Goal: Transaction & Acquisition: Book appointment/travel/reservation

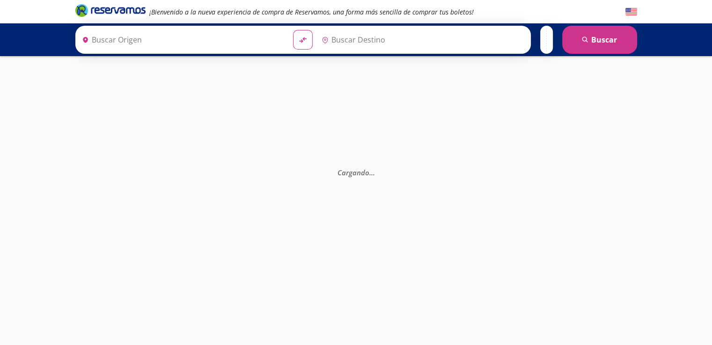
type input "[GEOGRAPHIC_DATA], [GEOGRAPHIC_DATA]"
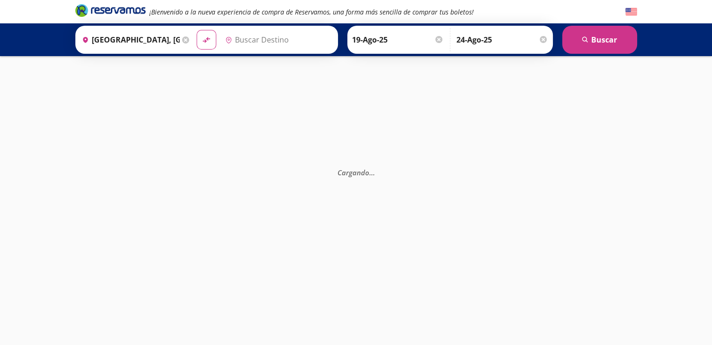
type input "[GEOGRAPHIC_DATA], [GEOGRAPHIC_DATA]"
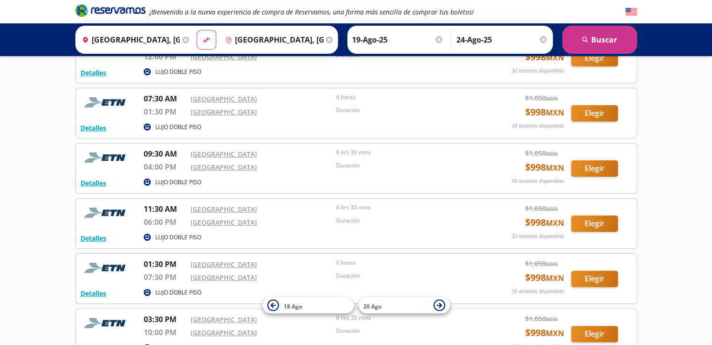
scroll to position [191, 0]
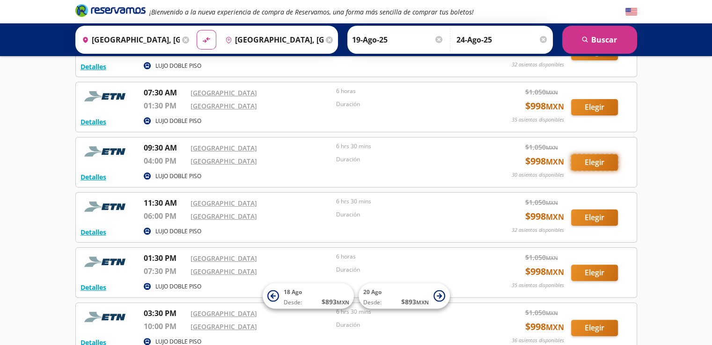
click at [598, 161] on button "Elegir" at bounding box center [594, 162] width 47 height 16
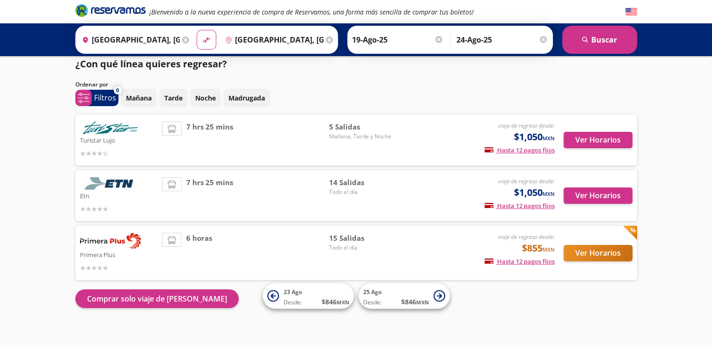
scroll to position [18, 0]
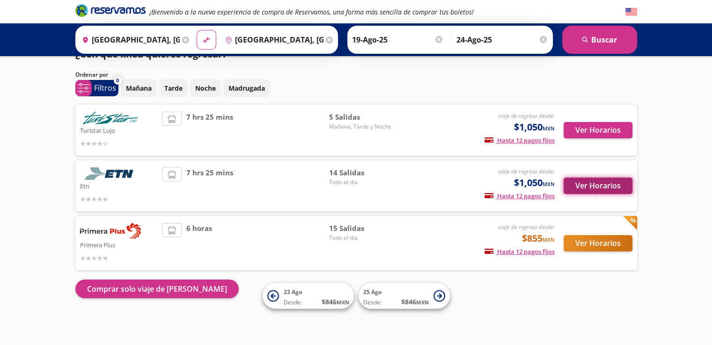
click at [591, 185] on button "Ver Horarios" at bounding box center [597, 186] width 69 height 16
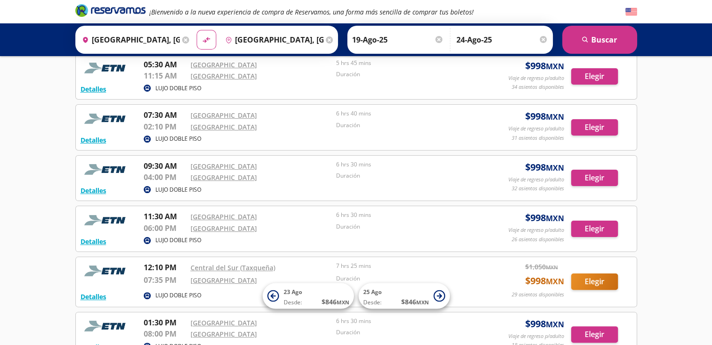
scroll to position [163, 0]
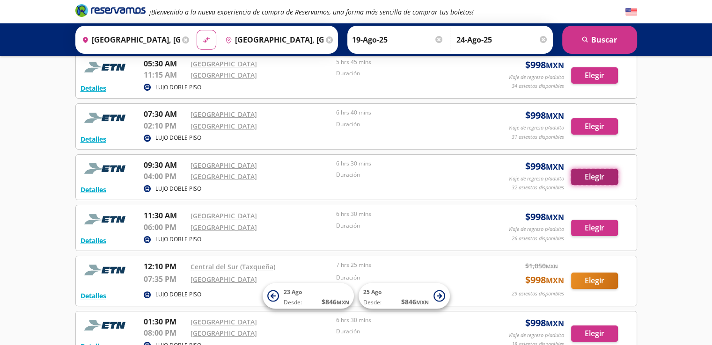
click at [587, 181] on button "Elegir" at bounding box center [594, 177] width 47 height 16
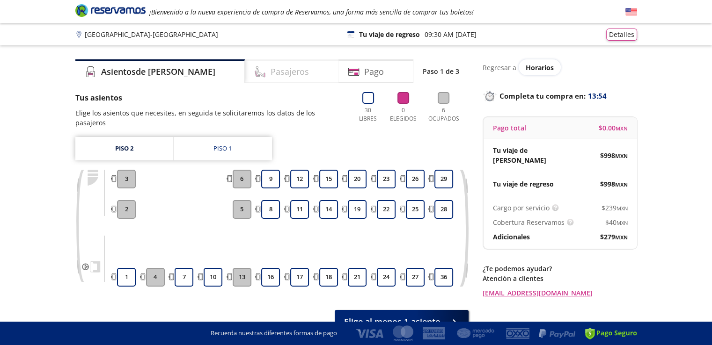
click at [270, 71] on h4 "Pasajeros" at bounding box center [289, 71] width 38 height 13
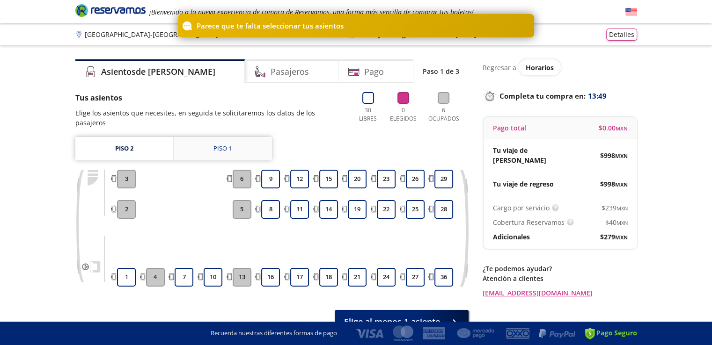
click at [217, 144] on div "Piso 1" at bounding box center [222, 148] width 18 height 9
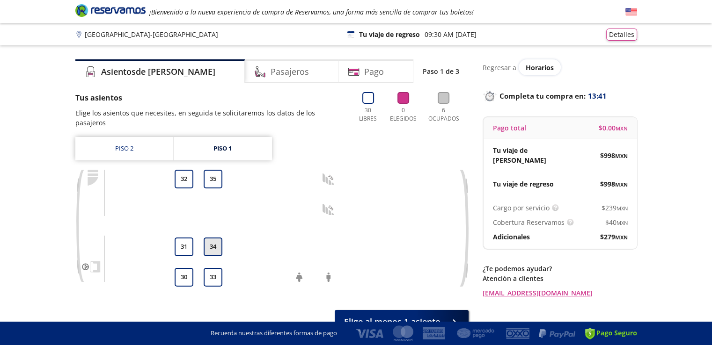
click at [209, 238] on button "34" at bounding box center [213, 247] width 19 height 19
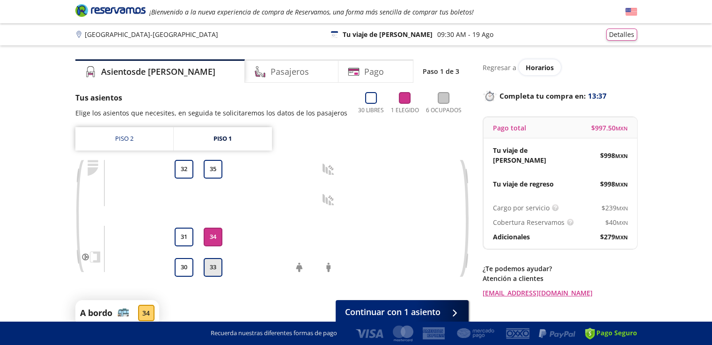
click at [211, 269] on button "33" at bounding box center [213, 267] width 19 height 19
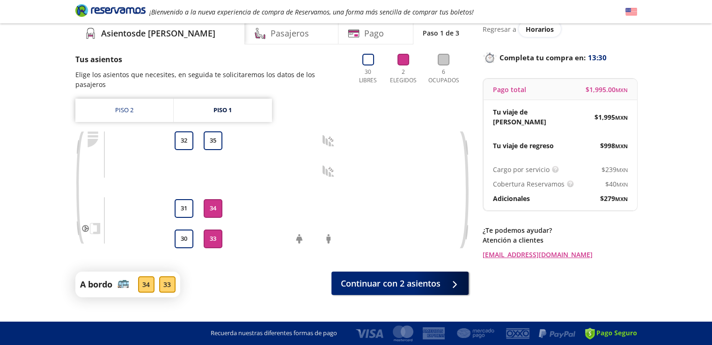
scroll to position [46, 0]
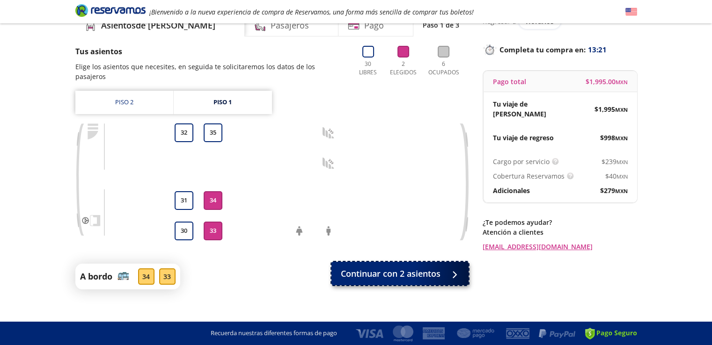
click at [435, 268] on span "Continuar con 2 asientos" at bounding box center [391, 274] width 100 height 13
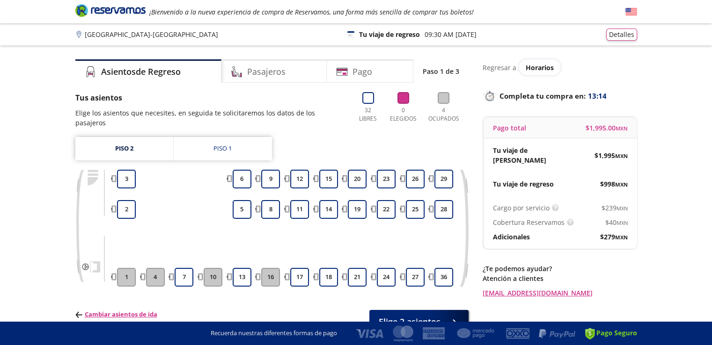
scroll to position [44, 0]
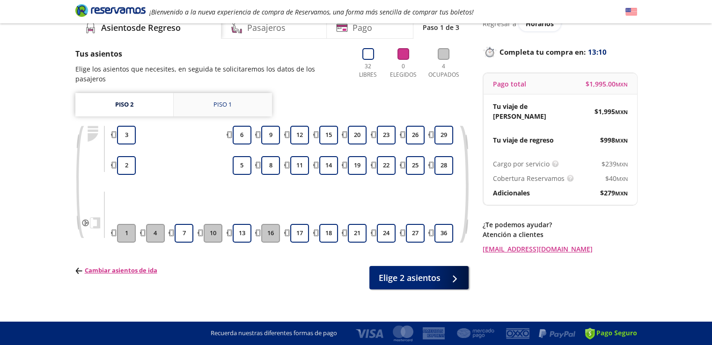
click at [202, 97] on link "Piso 1" at bounding box center [223, 104] width 98 height 23
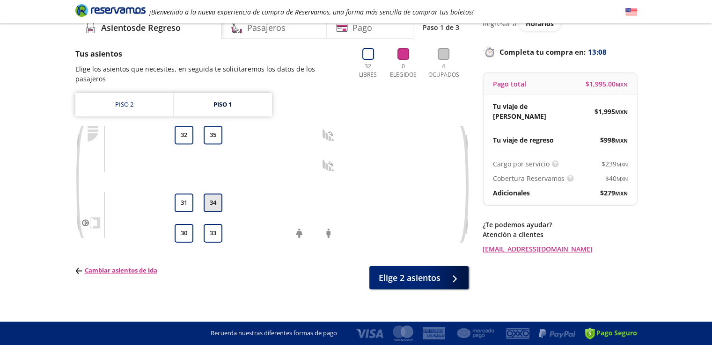
click at [212, 194] on button "34" at bounding box center [213, 203] width 19 height 19
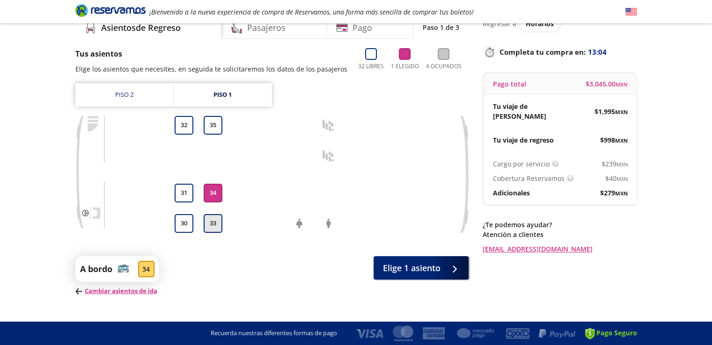
click at [212, 226] on button "33" at bounding box center [213, 223] width 19 height 19
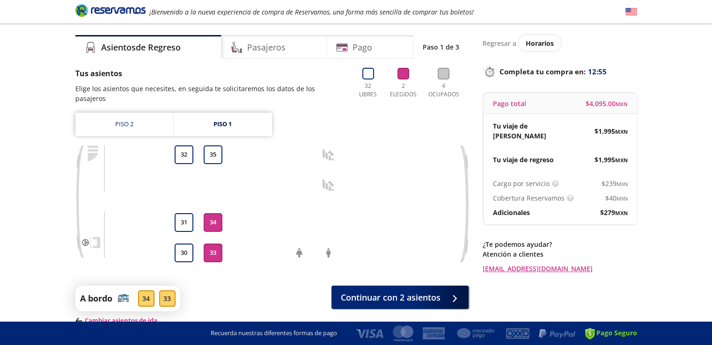
scroll to position [21, 0]
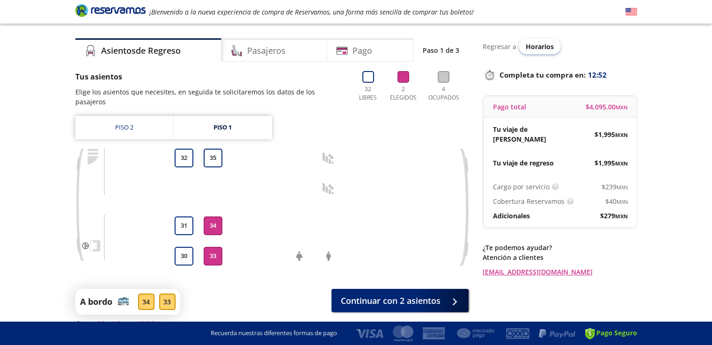
click at [533, 45] on span "Horarios" at bounding box center [539, 46] width 28 height 9
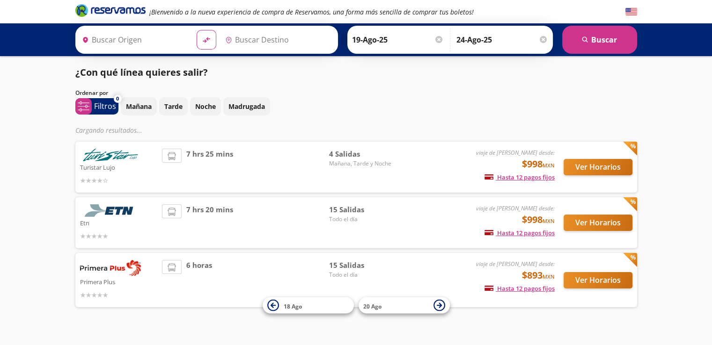
type input "Aguascalientes, Aguascalientes"
type input "Ciudad de México, Distrito Federal"
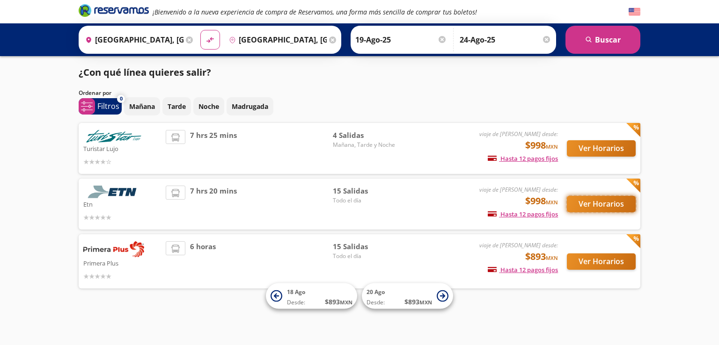
click at [594, 202] on button "Ver Horarios" at bounding box center [601, 204] width 69 height 16
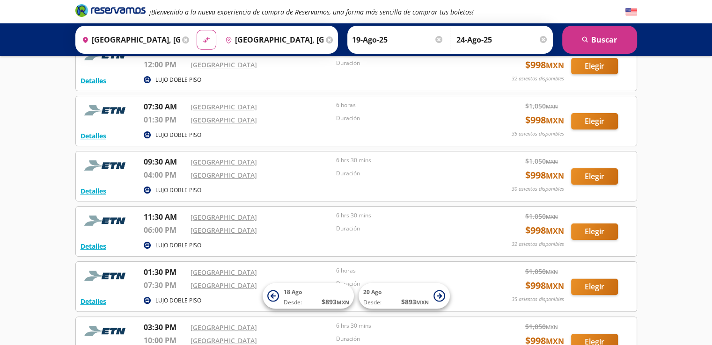
scroll to position [182, 0]
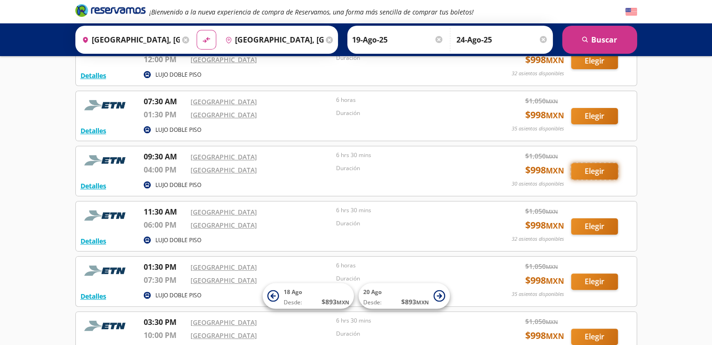
click at [596, 173] on button "Elegir" at bounding box center [594, 171] width 47 height 16
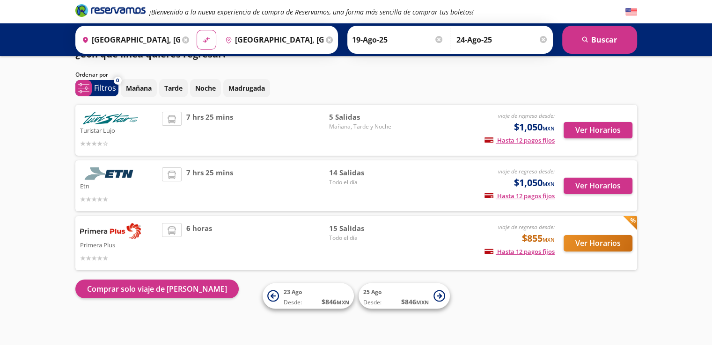
scroll to position [18, 0]
click at [600, 188] on button "Ver Horarios" at bounding box center [597, 186] width 69 height 16
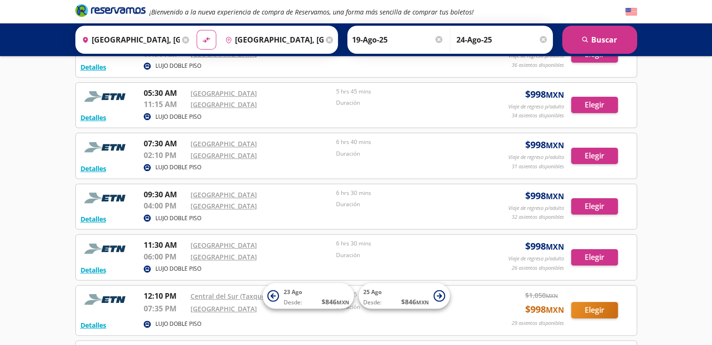
scroll to position [144, 0]
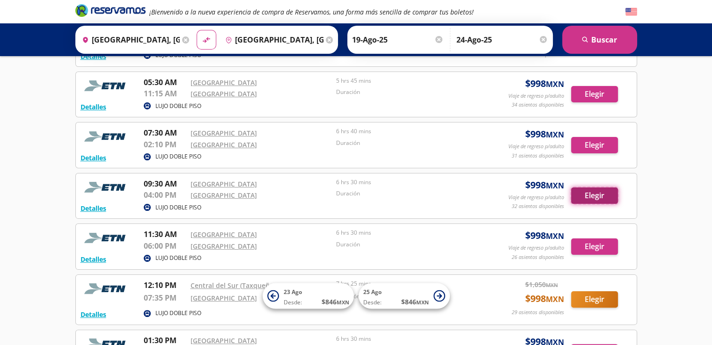
click at [605, 192] on button "Elegir" at bounding box center [594, 196] width 47 height 16
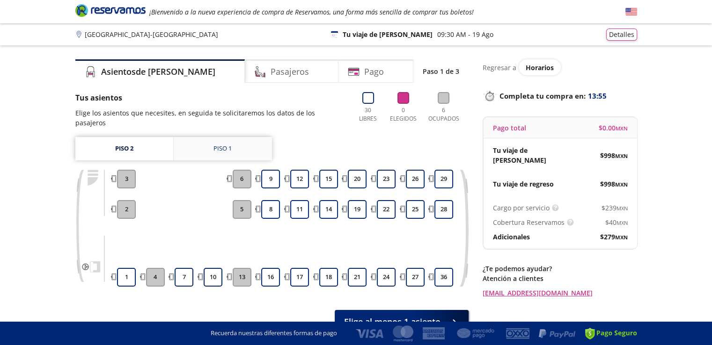
click at [230, 144] on div "Piso 1" at bounding box center [222, 148] width 18 height 9
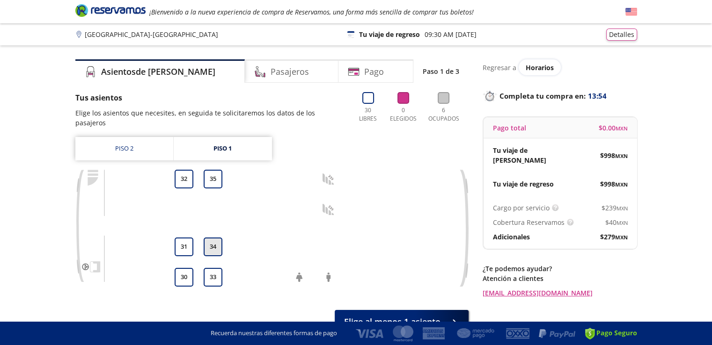
click at [214, 238] on button "34" at bounding box center [213, 247] width 19 height 19
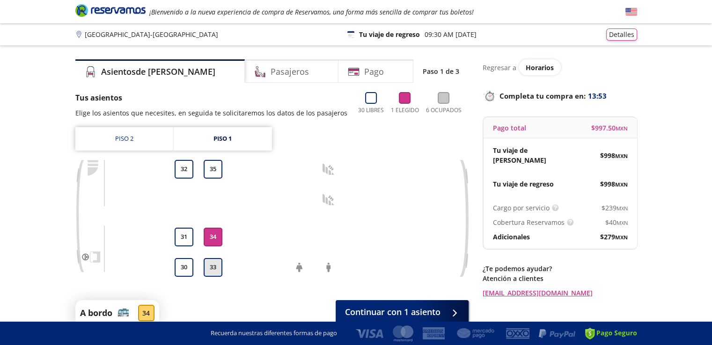
click at [213, 269] on button "33" at bounding box center [213, 267] width 19 height 19
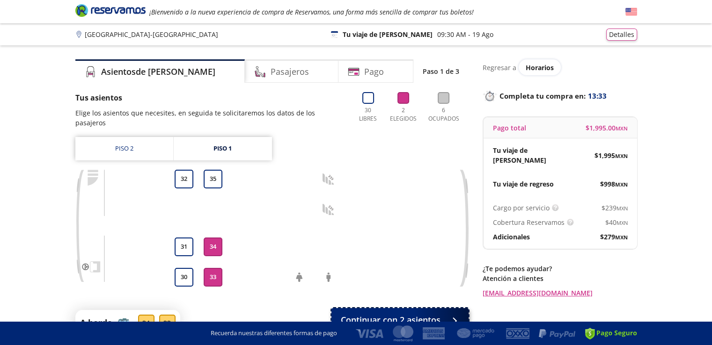
click at [406, 314] on span "Continuar con 2 asientos" at bounding box center [391, 320] width 100 height 13
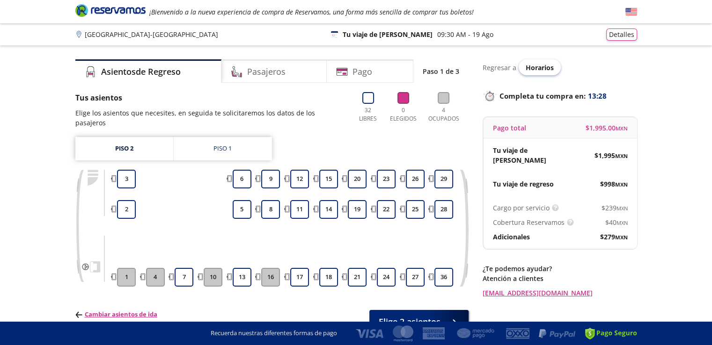
click at [536, 69] on span "Horarios" at bounding box center [539, 67] width 28 height 9
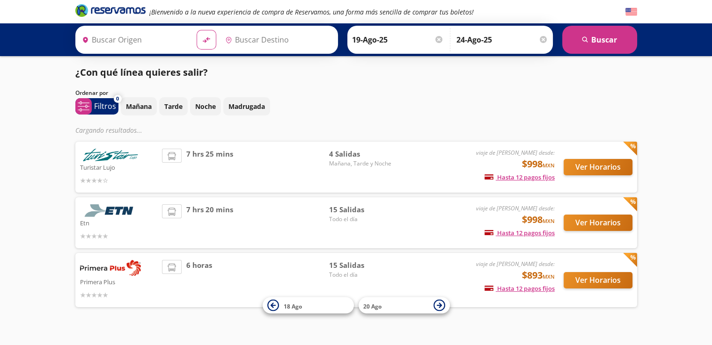
type input "Aguascalientes, Aguascalientes"
type input "Ciudad de México, Distrito Federal"
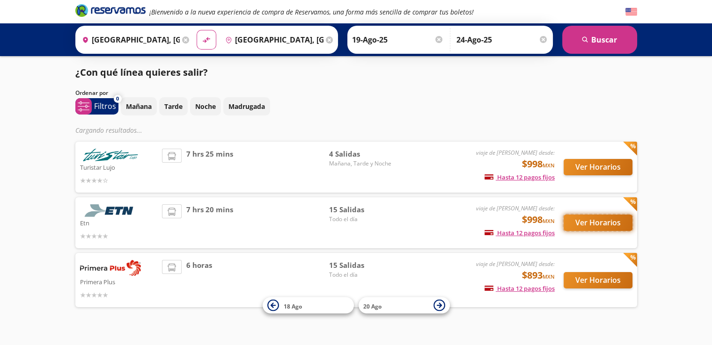
click at [593, 225] on button "Ver Horarios" at bounding box center [597, 223] width 69 height 16
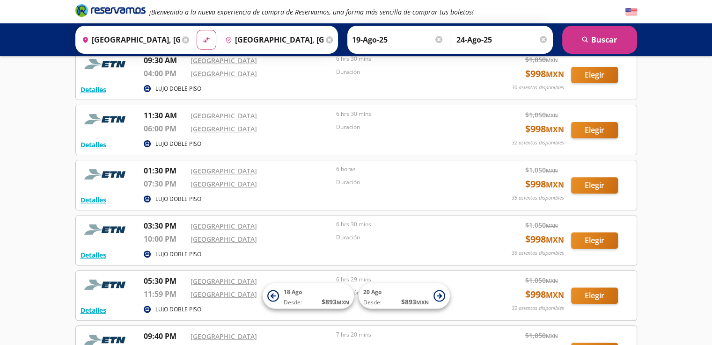
scroll to position [284, 0]
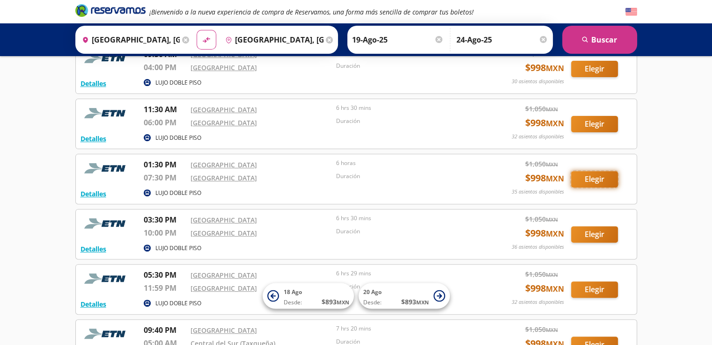
click at [604, 180] on button "Elegir" at bounding box center [594, 179] width 47 height 16
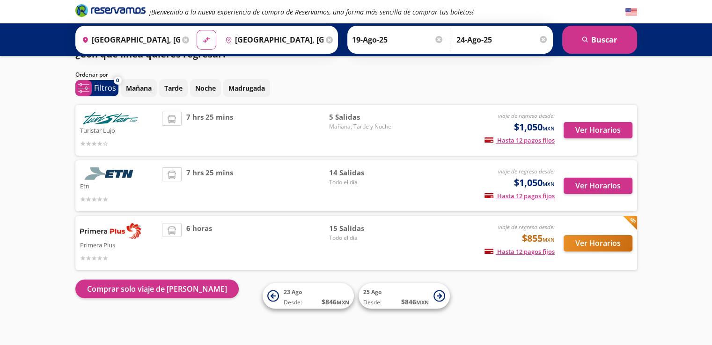
scroll to position [18, 0]
click at [607, 186] on button "Ver Horarios" at bounding box center [597, 186] width 69 height 16
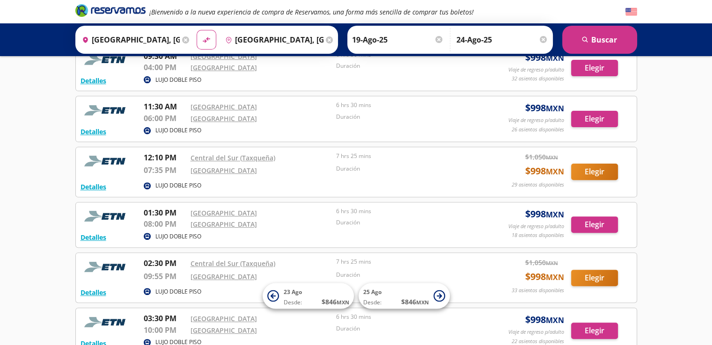
scroll to position [270, 0]
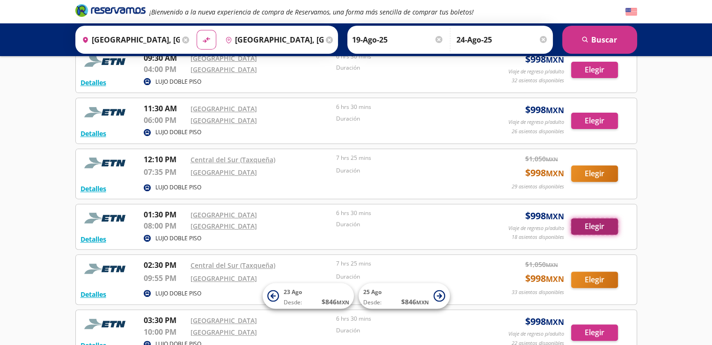
click at [596, 223] on button "Elegir" at bounding box center [594, 226] width 47 height 16
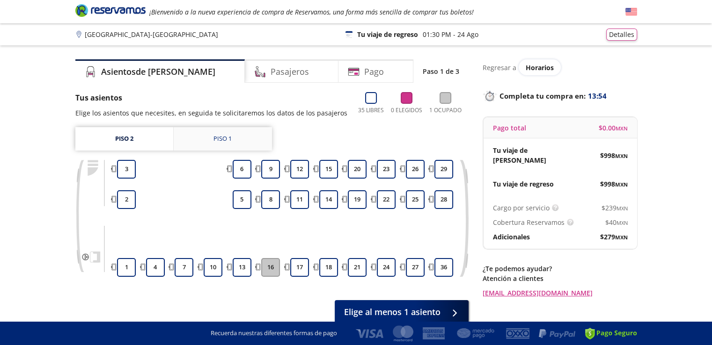
click at [225, 140] on div "Piso 1" at bounding box center [222, 138] width 18 height 9
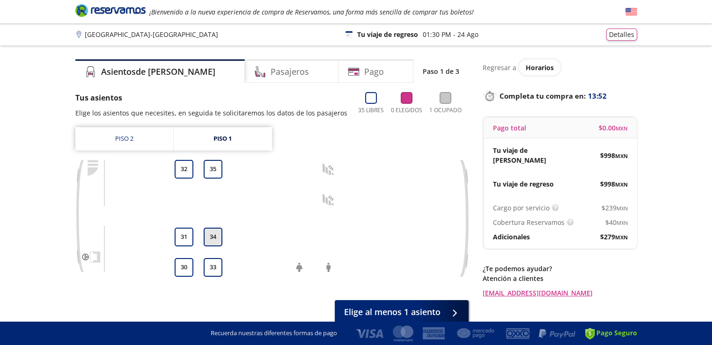
click at [211, 241] on button "34" at bounding box center [213, 237] width 19 height 19
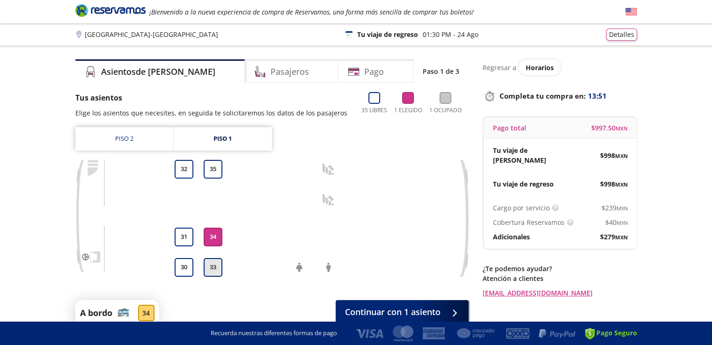
click at [214, 274] on button "33" at bounding box center [213, 267] width 19 height 19
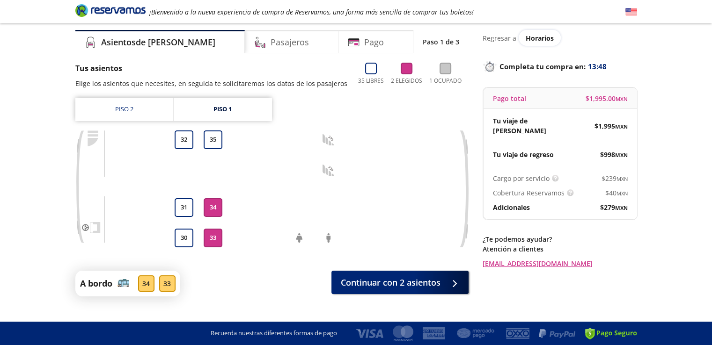
scroll to position [46, 0]
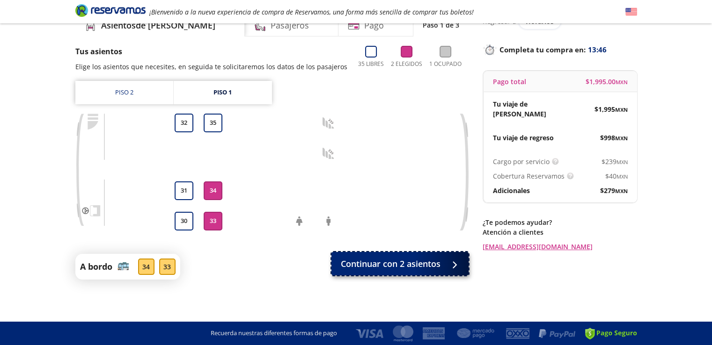
click at [423, 262] on span "Continuar con 2 asientos" at bounding box center [391, 264] width 100 height 13
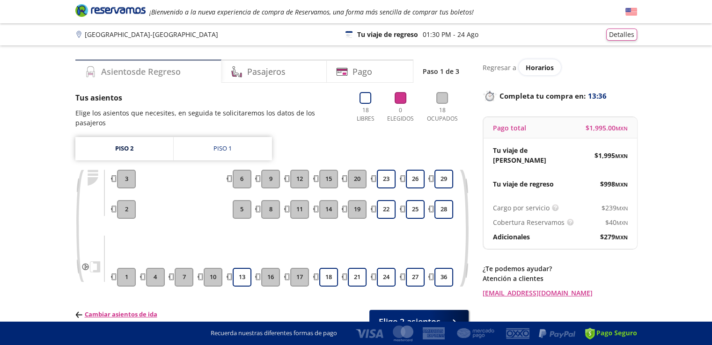
click at [181, 68] on h4 "Asientos de Regreso" at bounding box center [141, 71] width 80 height 13
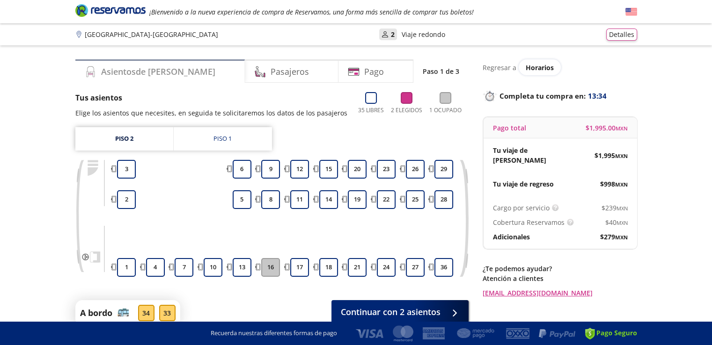
click at [181, 68] on div "Asientos de Ida" at bounding box center [159, 70] width 169 height 23
click at [223, 141] on div "Piso 1" at bounding box center [222, 138] width 18 height 9
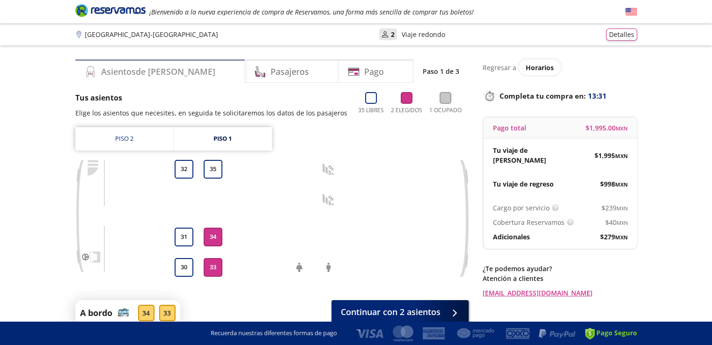
click at [180, 76] on div "Asientos de Ida" at bounding box center [159, 70] width 169 height 23
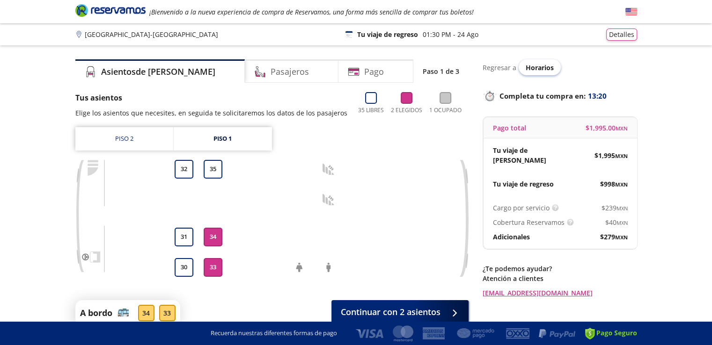
click at [550, 66] on span "Horarios" at bounding box center [539, 67] width 28 height 9
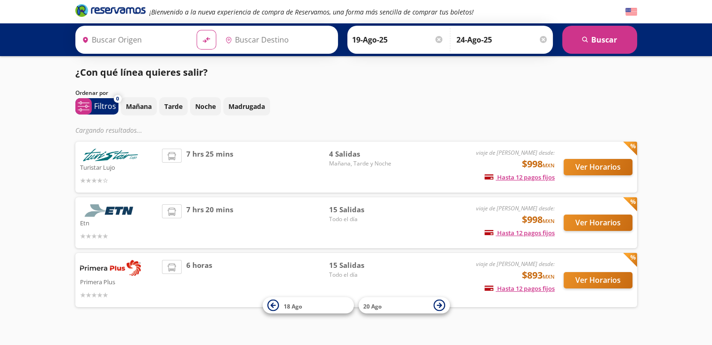
type input "Aguascalientes, Aguascalientes"
type input "Ciudad de México, Distrito Federal"
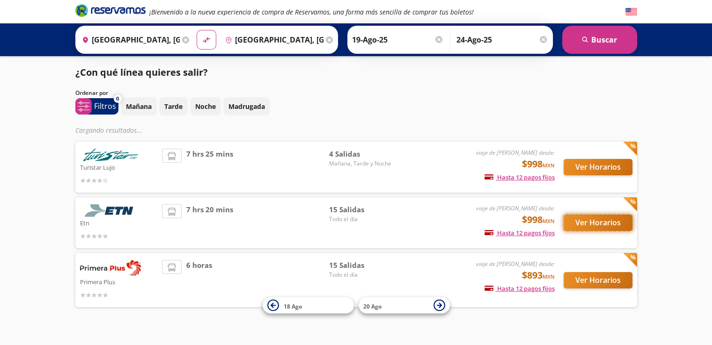
click at [588, 219] on button "Ver Horarios" at bounding box center [597, 223] width 69 height 16
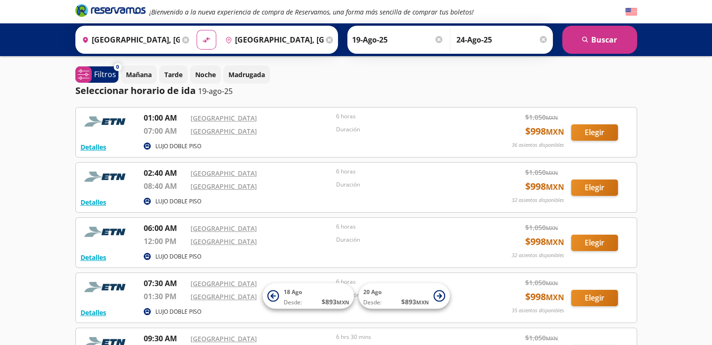
scroll to position [143, 0]
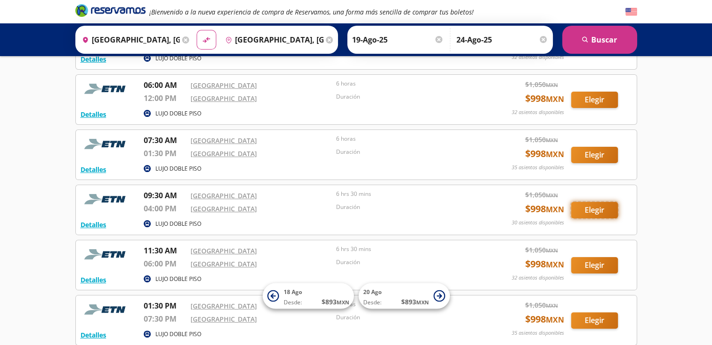
click at [597, 210] on button "Elegir" at bounding box center [594, 210] width 47 height 16
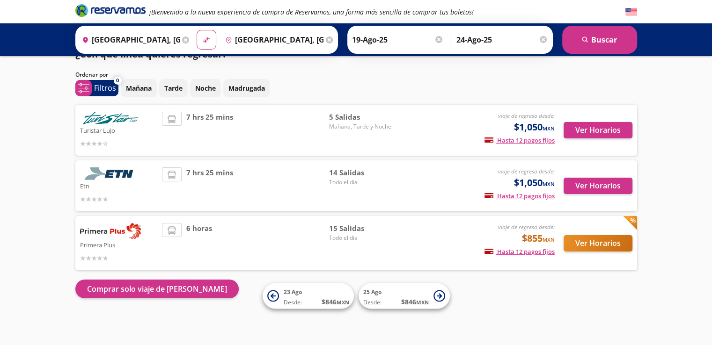
scroll to position [18, 0]
click at [612, 182] on button "Ver Horarios" at bounding box center [597, 186] width 69 height 16
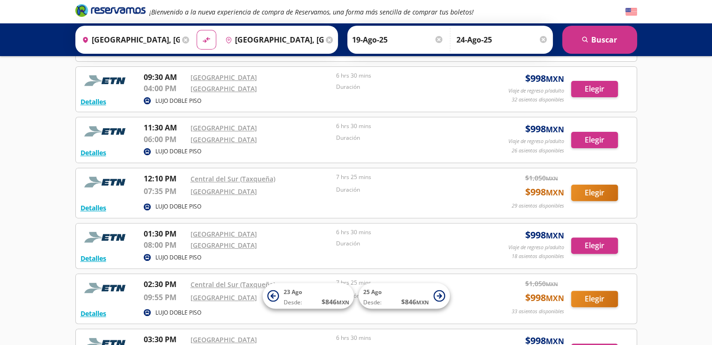
scroll to position [264, 0]
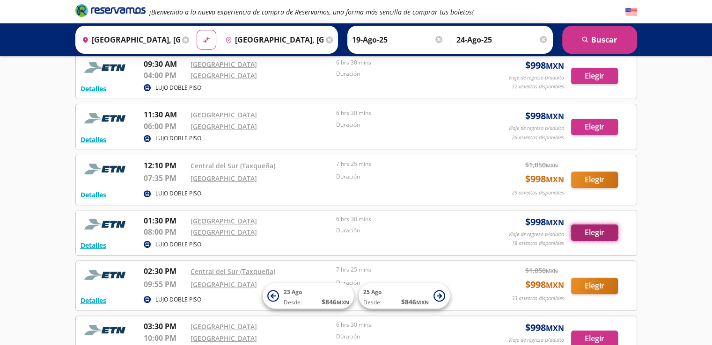
click at [609, 231] on button "Elegir" at bounding box center [594, 233] width 47 height 16
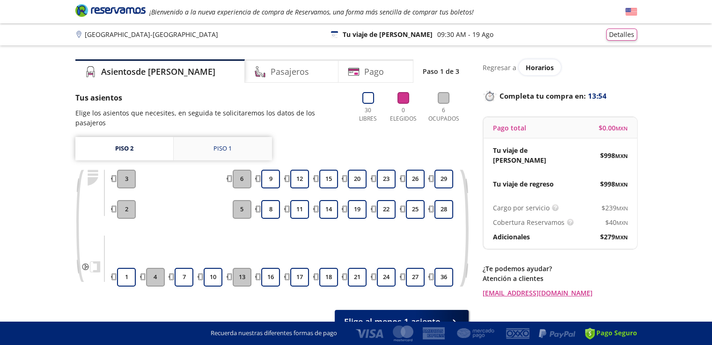
click at [223, 137] on link "Piso 1" at bounding box center [223, 148] width 98 height 23
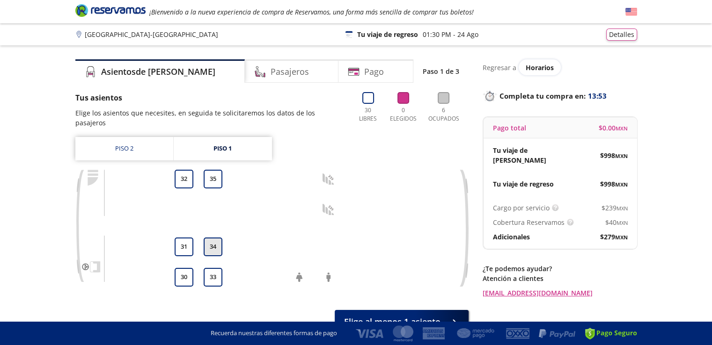
click at [215, 240] on button "34" at bounding box center [213, 247] width 19 height 19
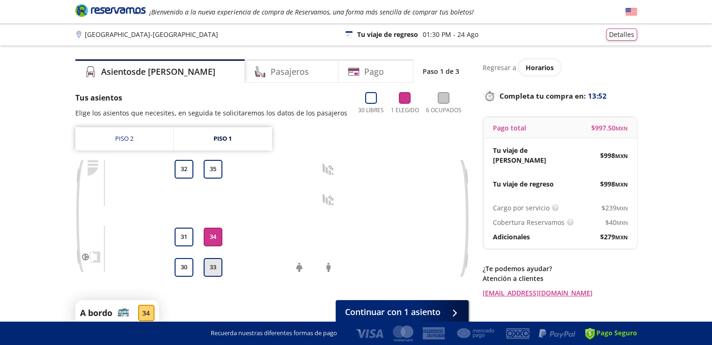
click at [212, 269] on button "33" at bounding box center [213, 267] width 19 height 19
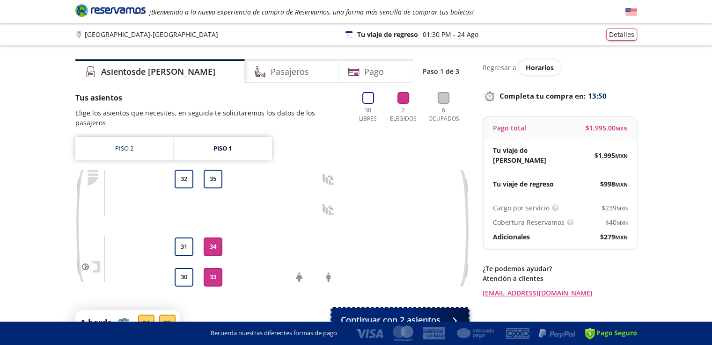
click at [415, 314] on span "Continuar con 2 asientos" at bounding box center [391, 320] width 100 height 13
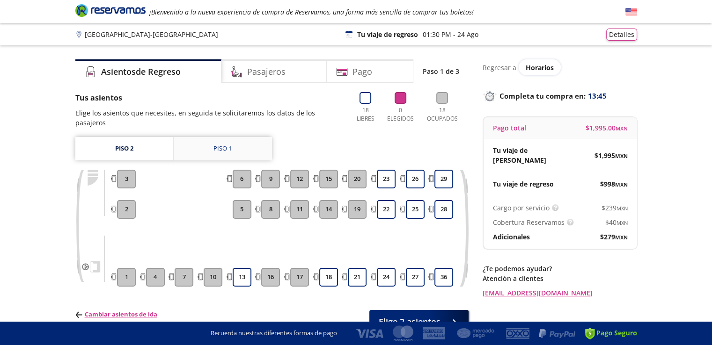
click at [232, 141] on link "Piso 1" at bounding box center [223, 148] width 98 height 23
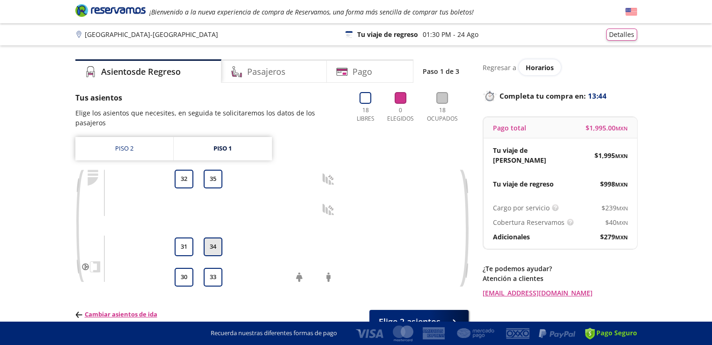
click at [213, 241] on button "34" at bounding box center [213, 247] width 19 height 19
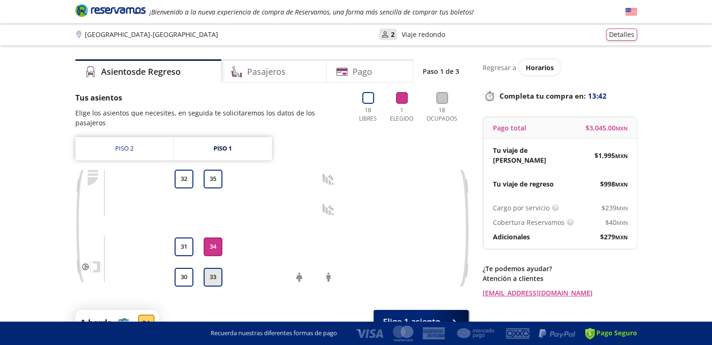
click at [214, 268] on button "33" at bounding box center [213, 277] width 19 height 19
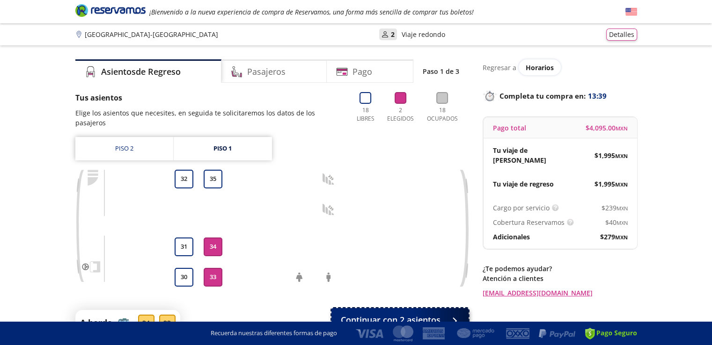
click at [410, 314] on span "Continuar con 2 asientos" at bounding box center [391, 320] width 100 height 13
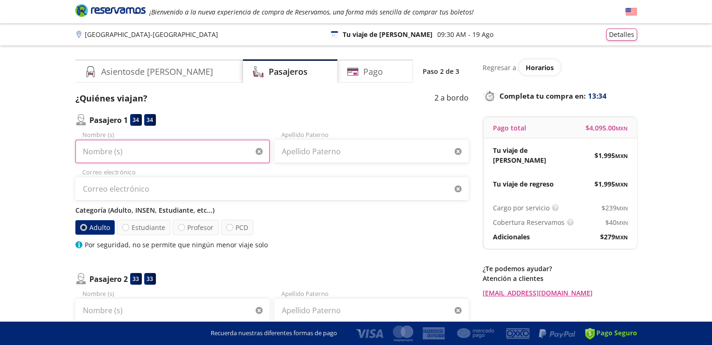
click at [219, 151] on input "Nombre (s)" at bounding box center [172, 151] width 194 height 23
type input "[PERSON_NAME]"
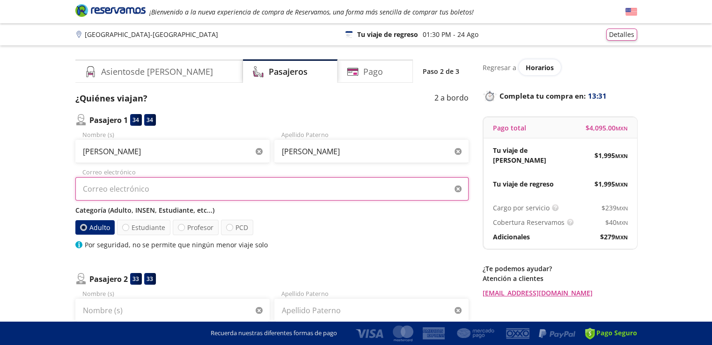
click at [210, 178] on input "Correo electrónico" at bounding box center [271, 188] width 393 height 23
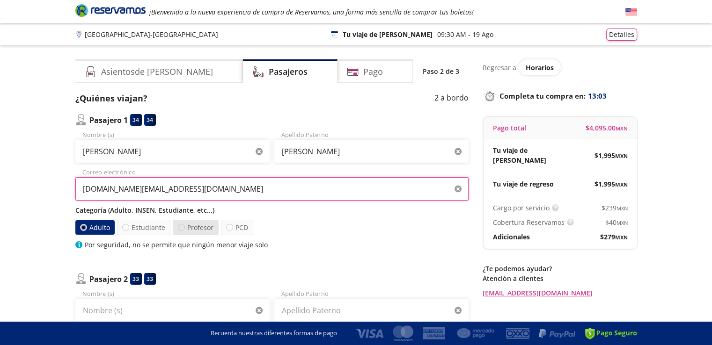
type input "[DOMAIN_NAME][EMAIL_ADDRESS][DOMAIN_NAME]"
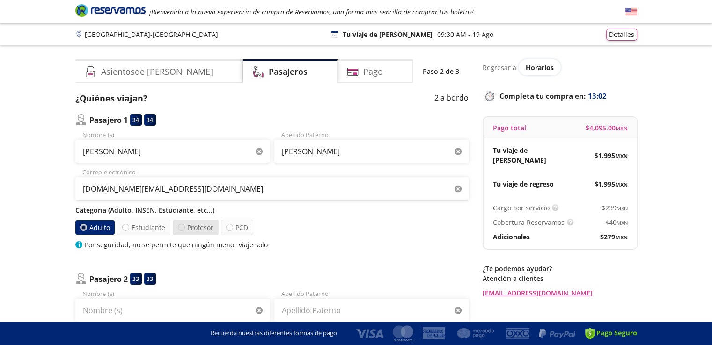
click at [180, 230] on div at bounding box center [181, 227] width 7 height 7
click at [180, 230] on input "Profesor" at bounding box center [181, 228] width 6 height 6
radio input "true"
radio input "false"
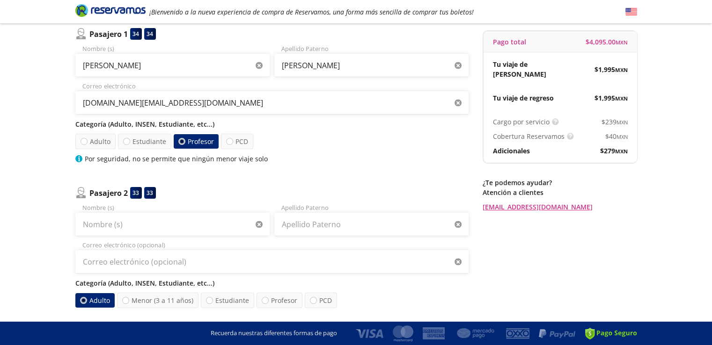
scroll to position [87, 0]
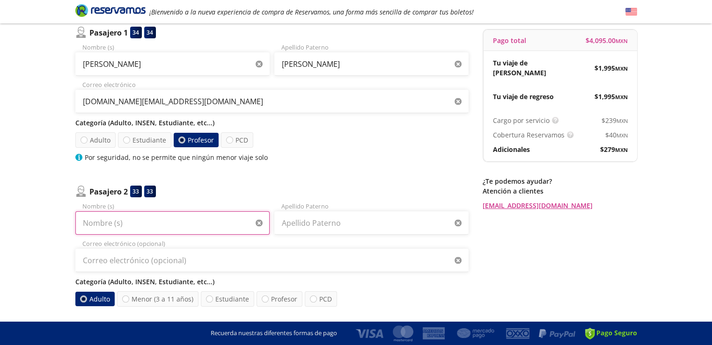
click at [115, 221] on input "Nombre (s)" at bounding box center [172, 222] width 194 height 23
type input "Miguel Emiliano"
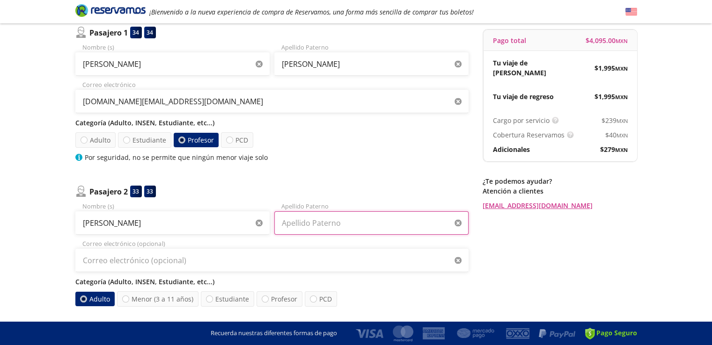
click at [349, 225] on input "Apellido Paterno" at bounding box center [371, 222] width 194 height 23
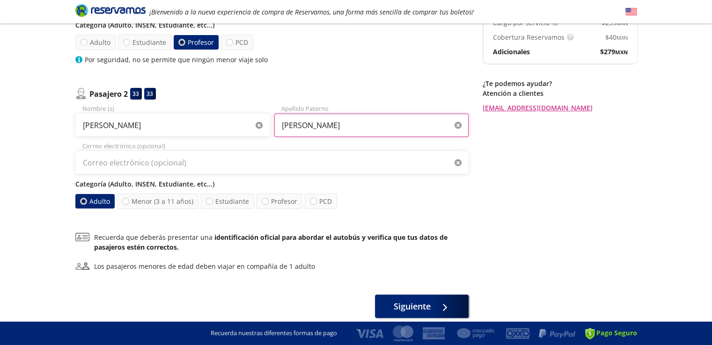
scroll to position [188, 0]
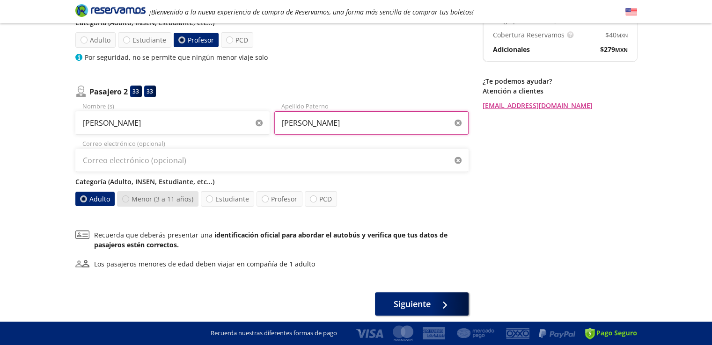
type input "Santiago Mateos"
click at [125, 197] on div at bounding box center [125, 199] width 7 height 7
click at [125, 197] on input "Menor (3 a 11 años)" at bounding box center [126, 199] width 6 height 6
radio input "true"
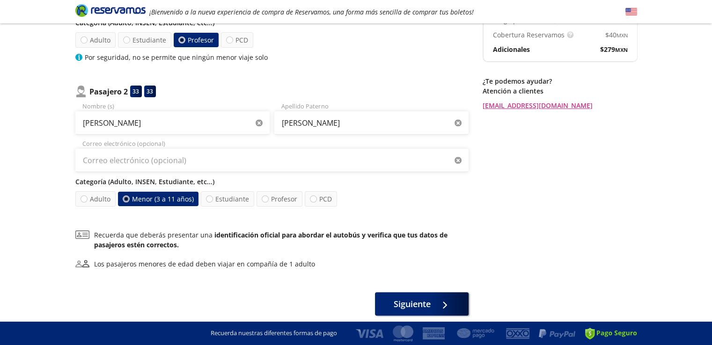
radio input "false"
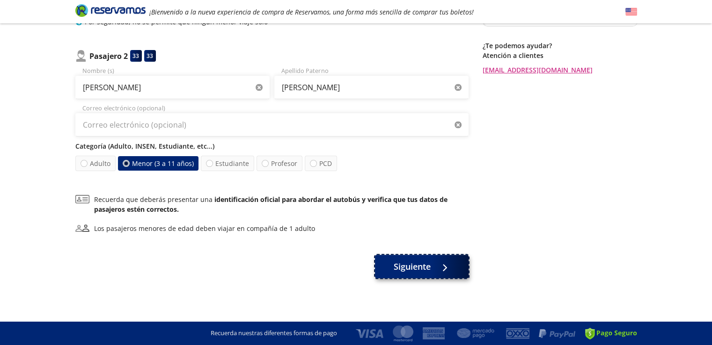
click at [412, 270] on span "Siguiente" at bounding box center [411, 267] width 37 height 13
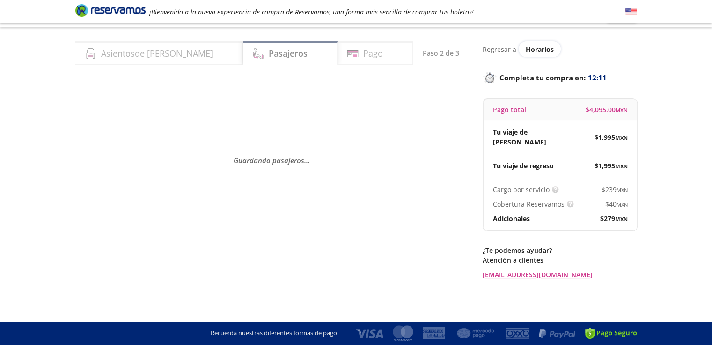
scroll to position [0, 0]
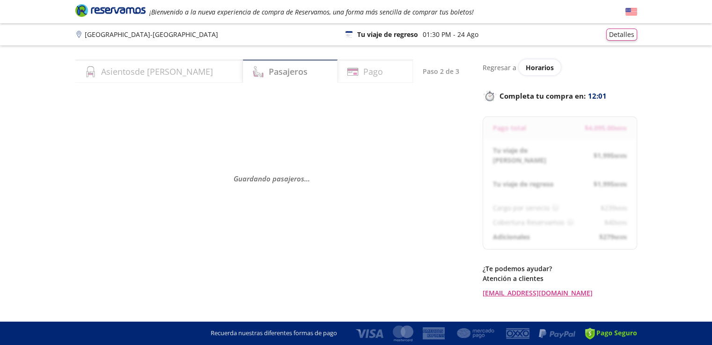
select select "MX"
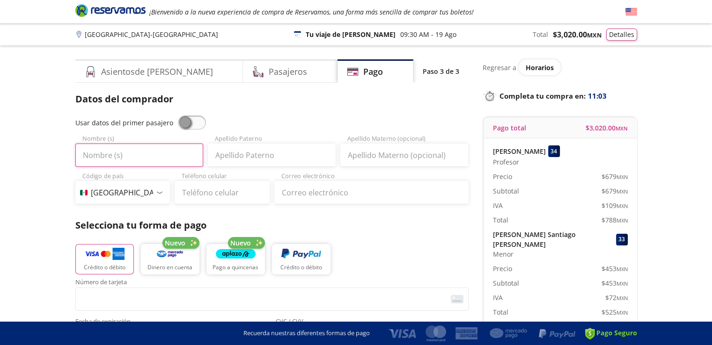
click at [113, 158] on input "Nombre (s)" at bounding box center [139, 155] width 128 height 23
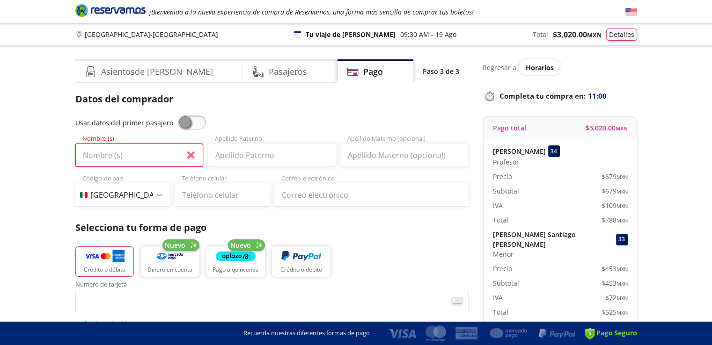
type input "[PERSON_NAME]"
type input "Adriana Mateos"
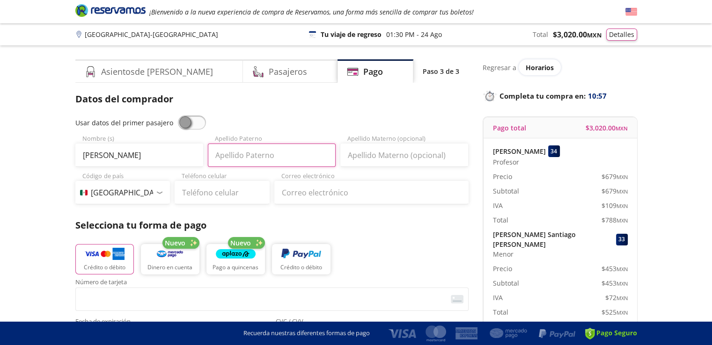
click at [247, 156] on input "Apellido Paterno" at bounding box center [272, 155] width 128 height 23
type input "Mateos"
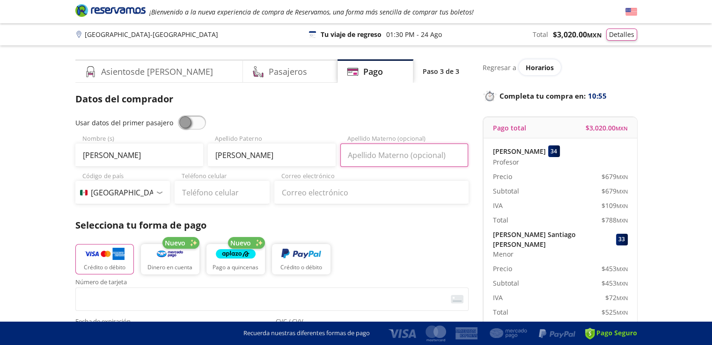
type input "Garcia"
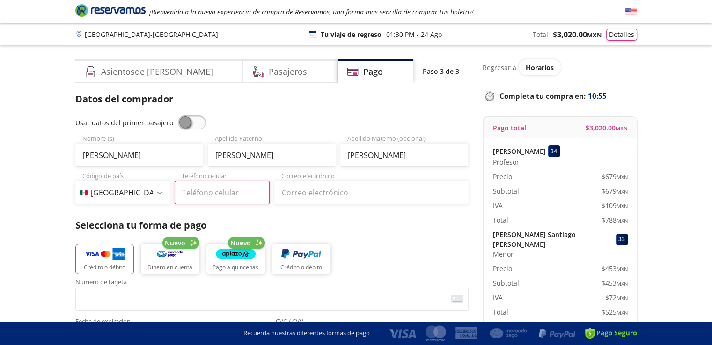
type input "449 100 4100"
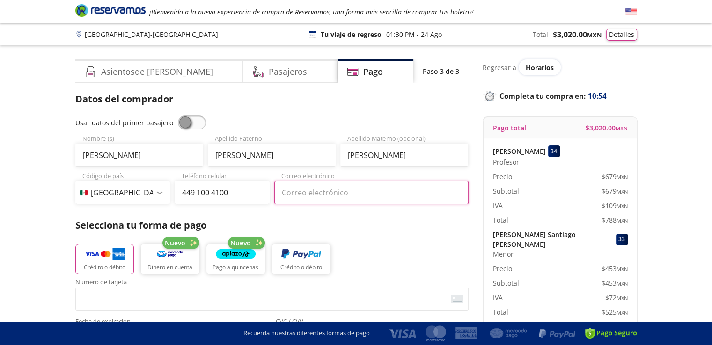
click at [311, 191] on input "Correo electrónico" at bounding box center [371, 192] width 194 height 23
type input "[DOMAIN_NAME][EMAIL_ADDRESS][DOMAIN_NAME]"
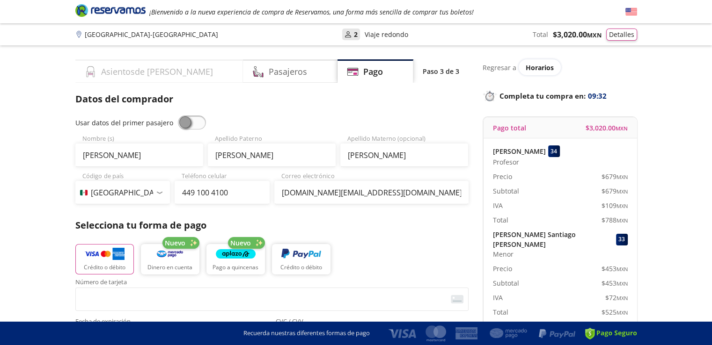
click at [145, 69] on h4 "Asientos de Ida" at bounding box center [157, 71] width 112 height 13
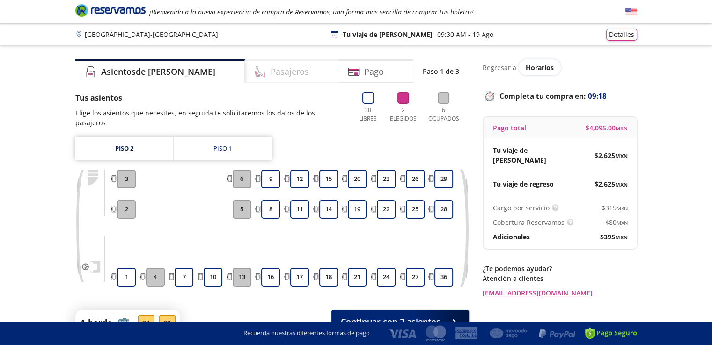
click at [270, 70] on h4 "Pasajeros" at bounding box center [289, 71] width 38 height 13
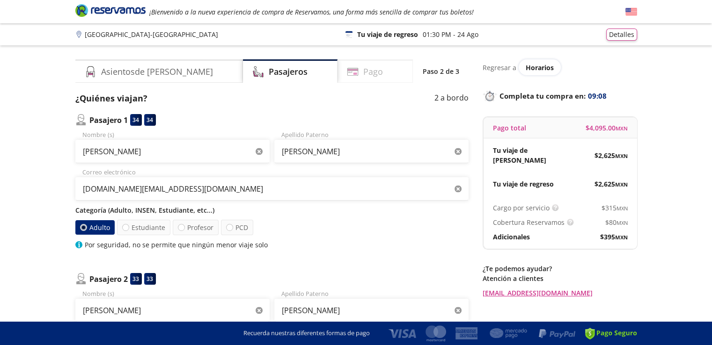
click at [363, 72] on h4 "Pago" at bounding box center [373, 71] width 20 height 13
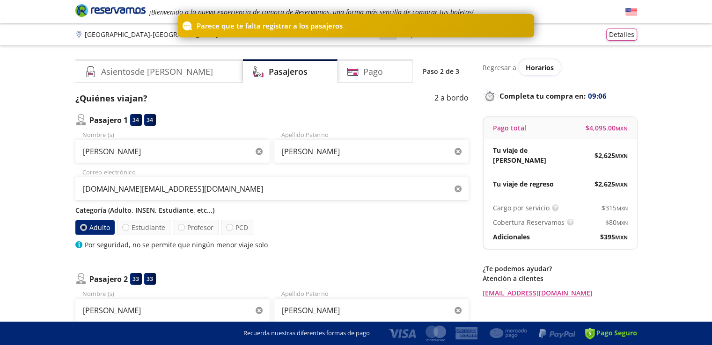
click at [109, 34] on div "Parece que te falta registrar a los pasajeros" at bounding box center [356, 25] width 712 height 23
